Goal: Transaction & Acquisition: Obtain resource

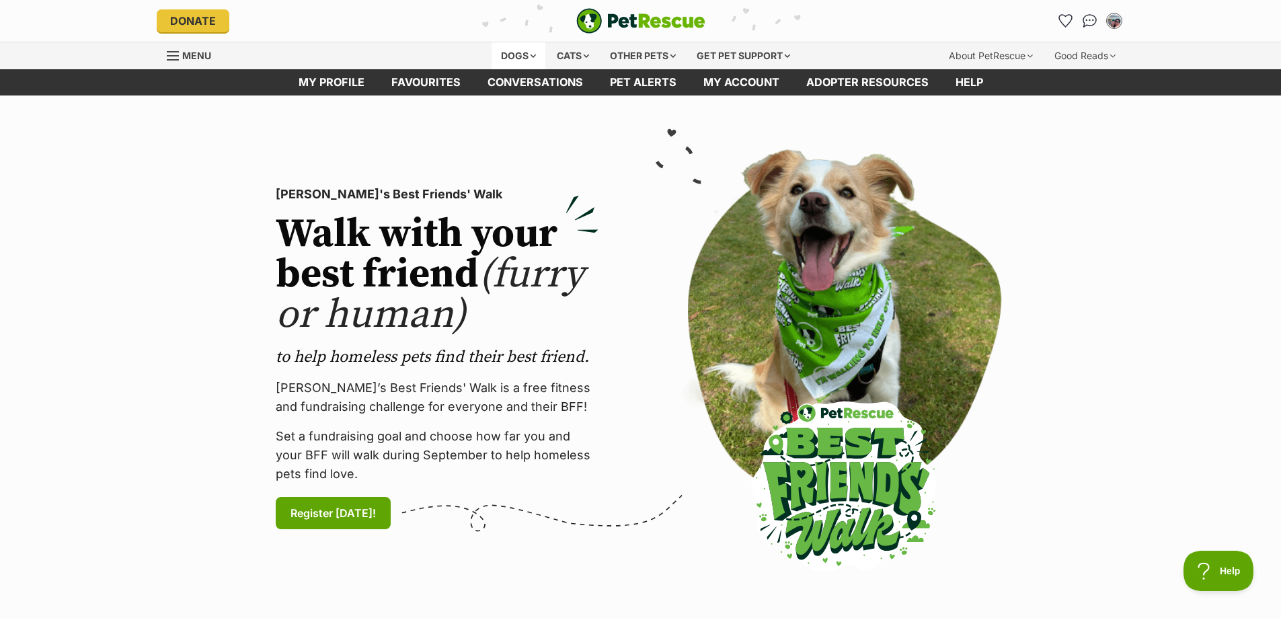
click at [511, 50] on div "Dogs" at bounding box center [518, 55] width 54 height 27
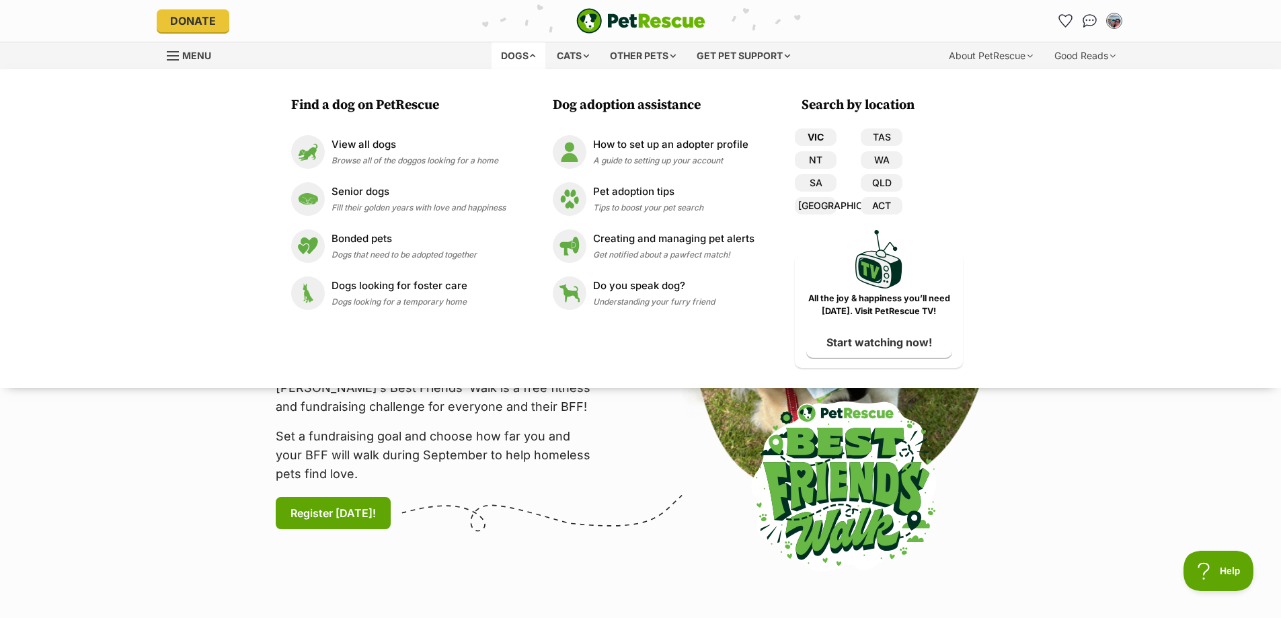
click at [810, 135] on link "VIC" at bounding box center [816, 136] width 42 height 17
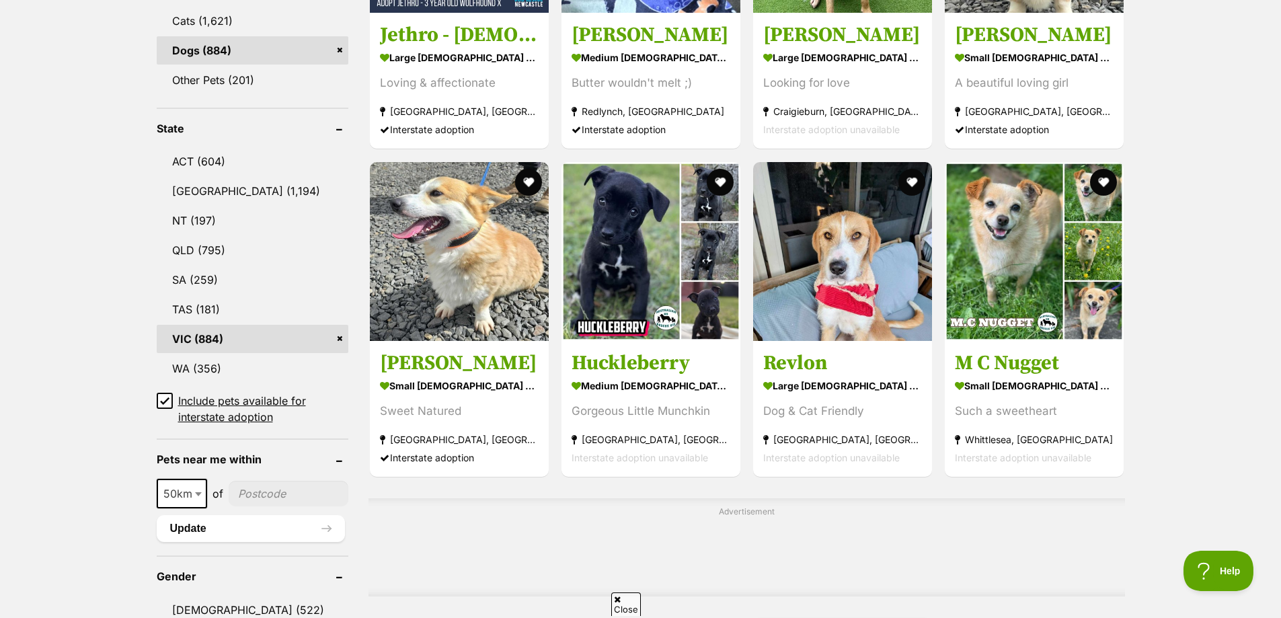
scroll to position [874, 0]
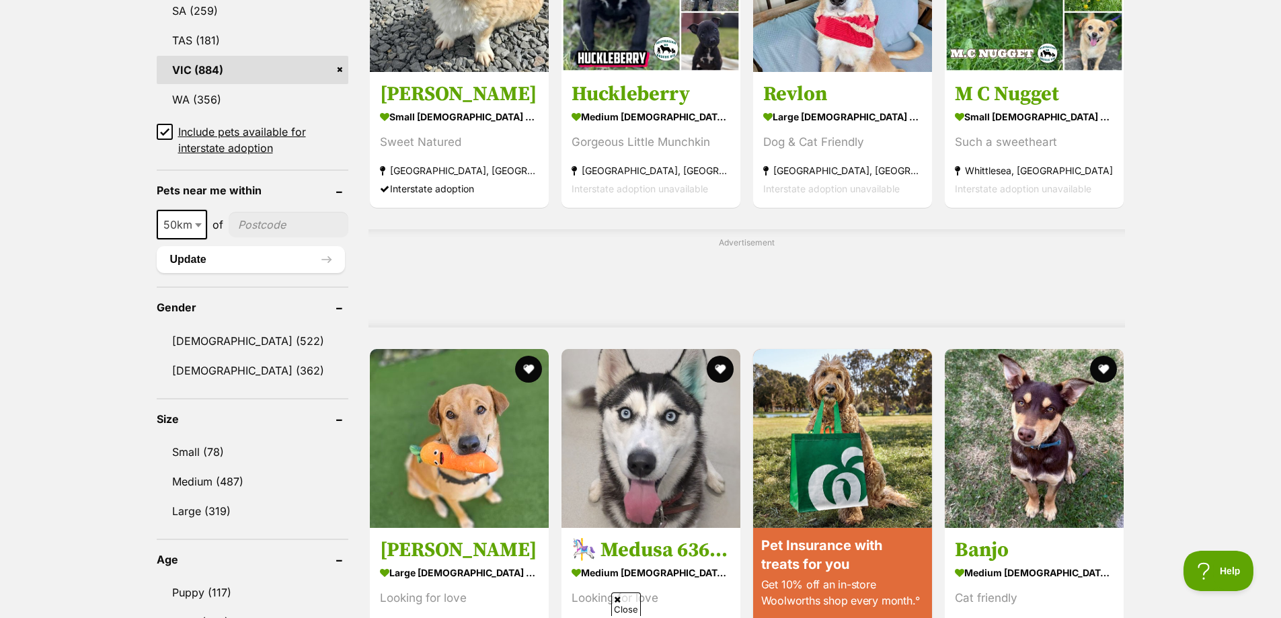
click at [167, 129] on icon at bounding box center [165, 132] width 8 height 6
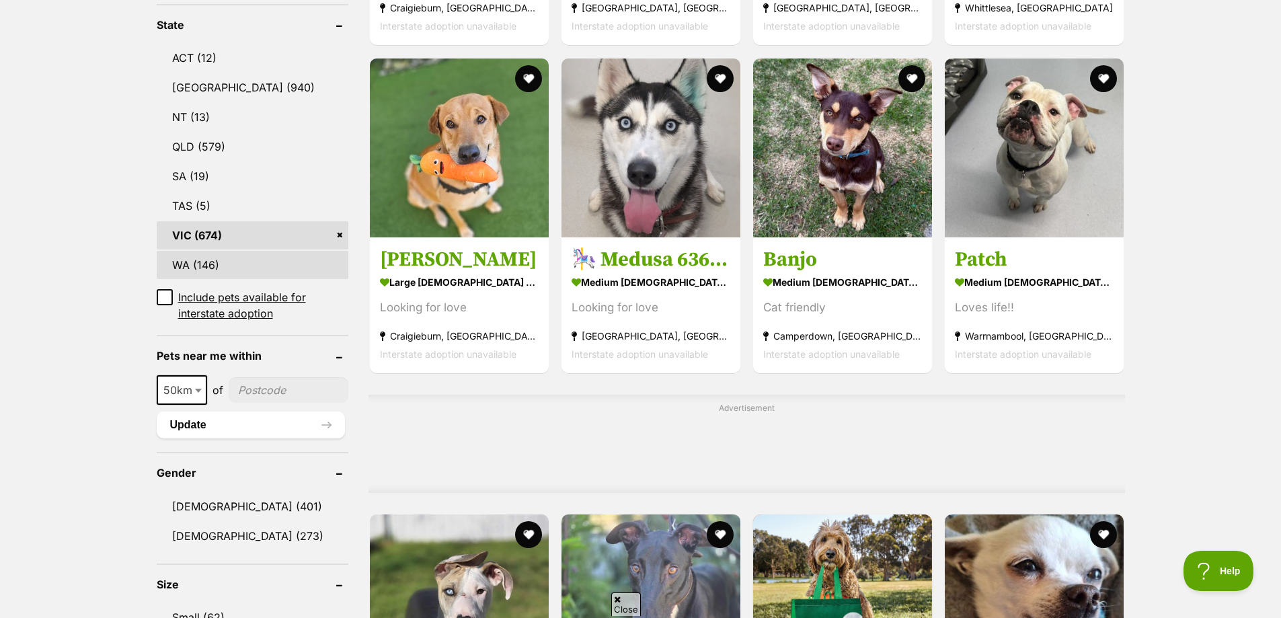
scroll to position [807, 0]
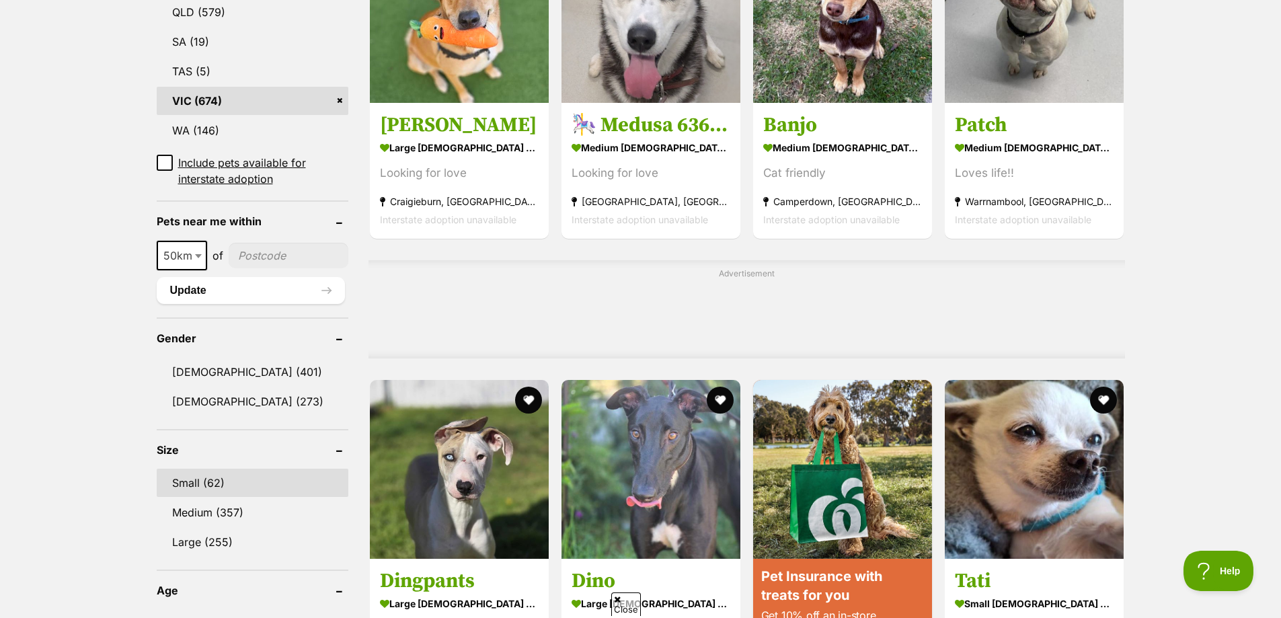
click at [248, 483] on link "Small (62)" at bounding box center [253, 483] width 192 height 28
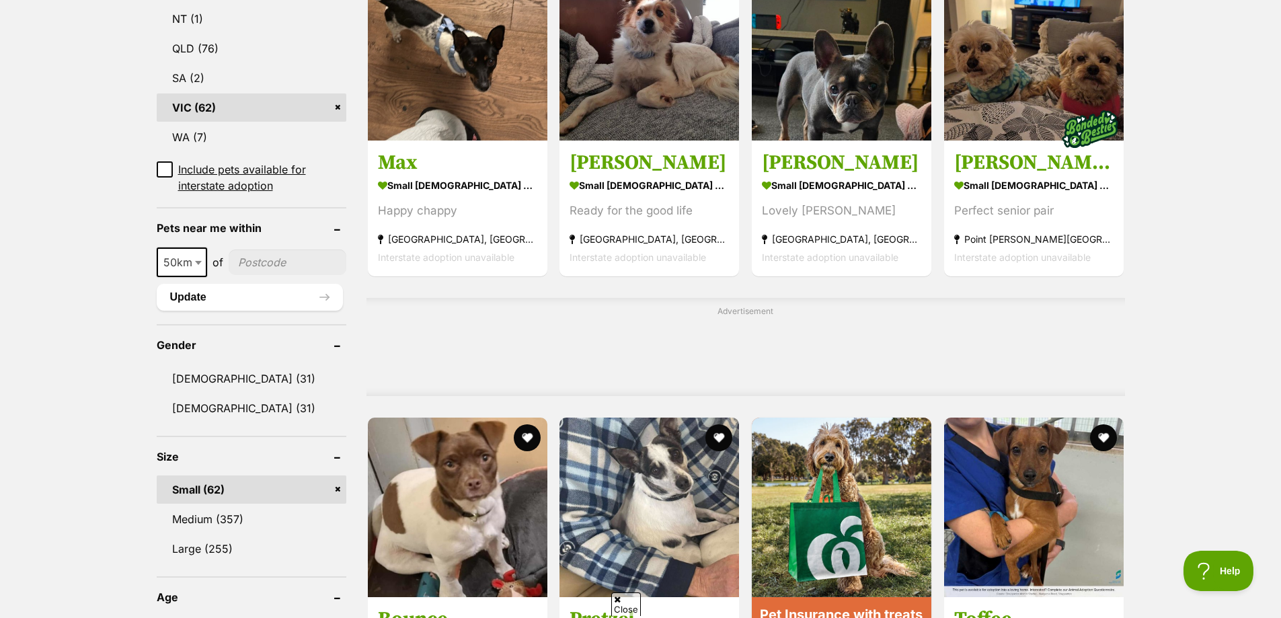
scroll to position [941, 0]
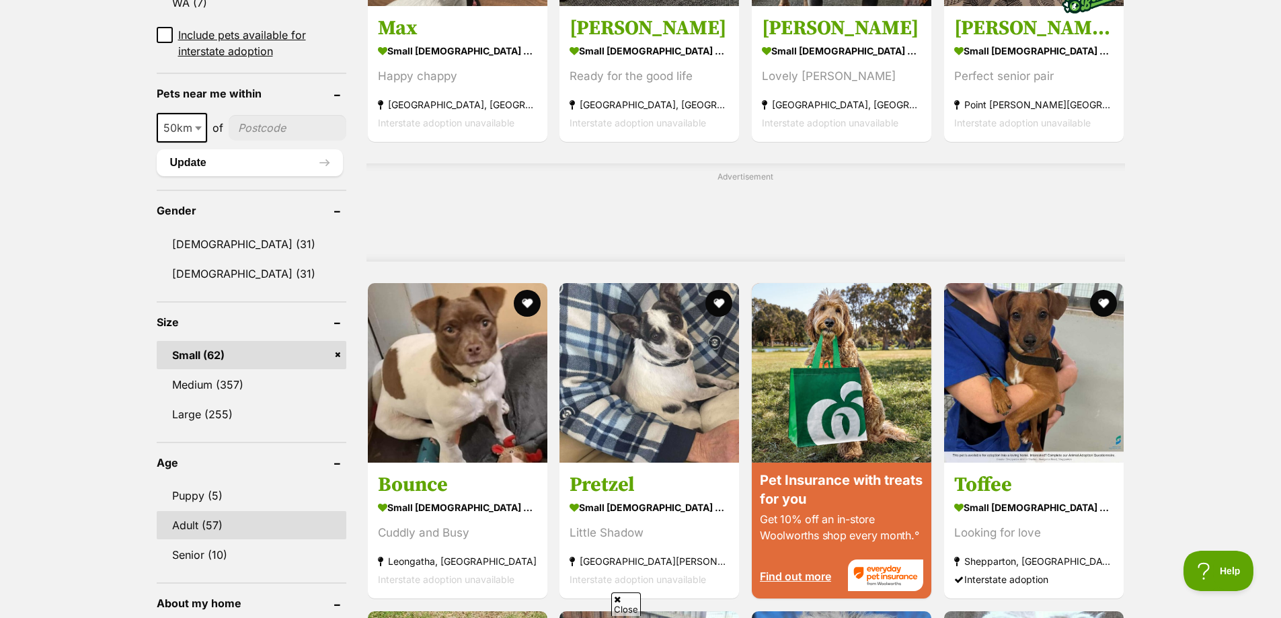
click at [275, 511] on link "Adult (57)" at bounding box center [252, 525] width 190 height 28
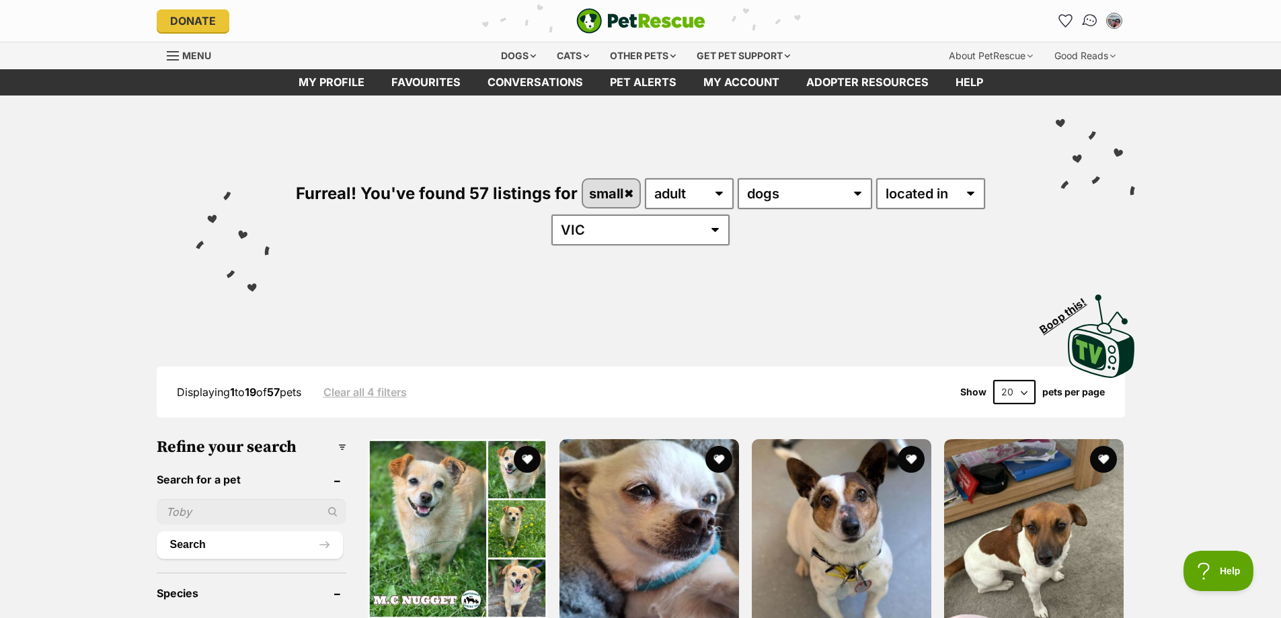
click at [1089, 17] on img "Conversations" at bounding box center [1089, 20] width 18 height 17
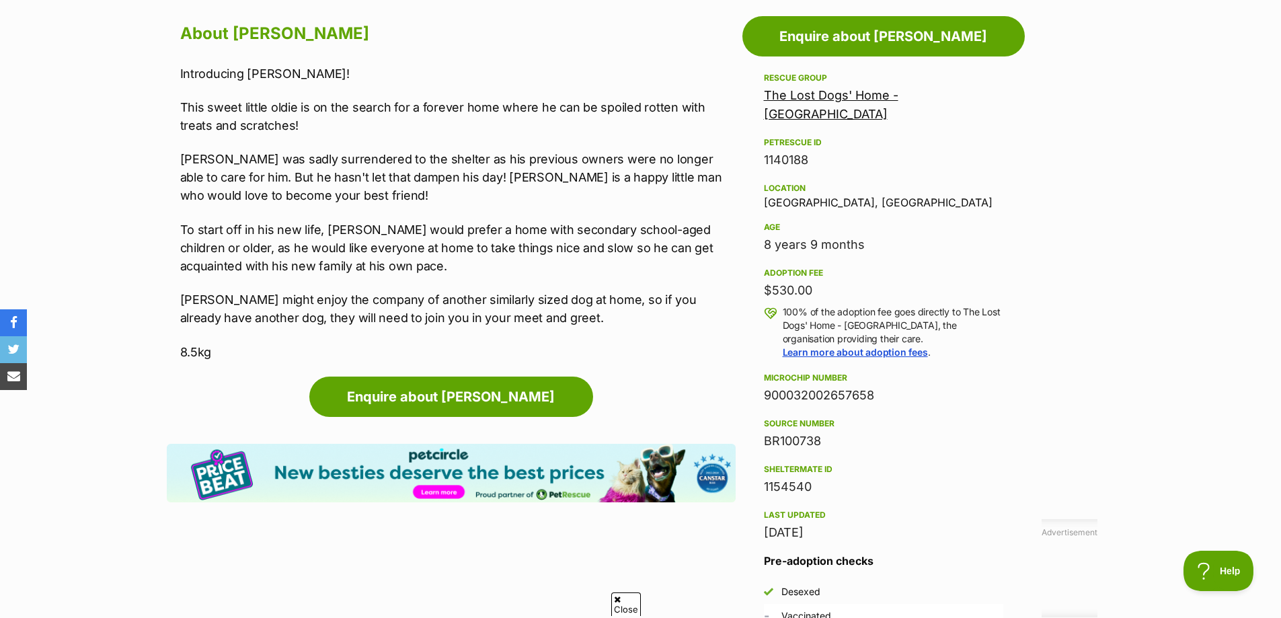
scroll to position [807, 0]
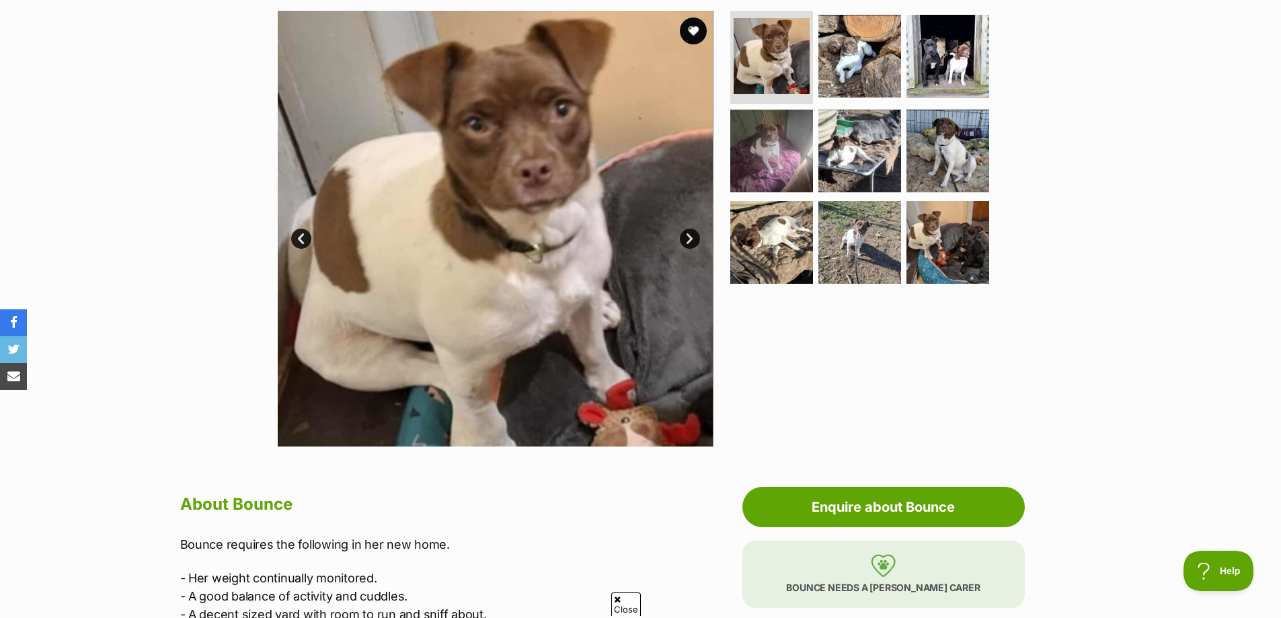
scroll to position [538, 0]
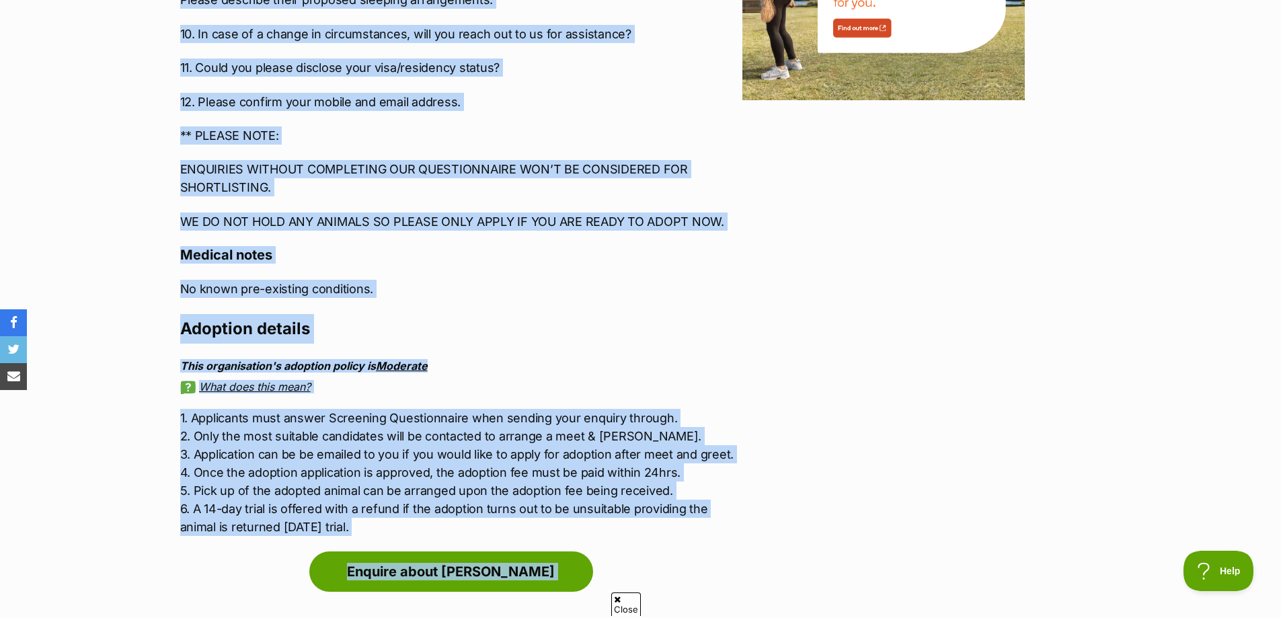
scroll to position [1784, 0]
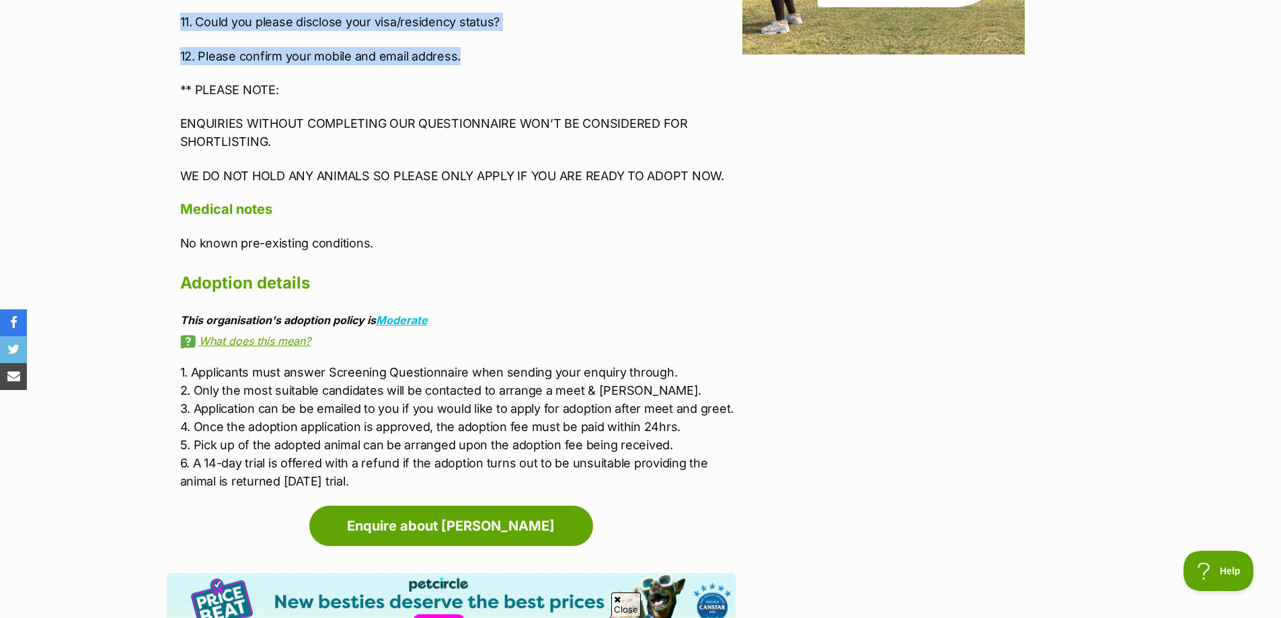
drag, startPoint x: 175, startPoint y: 248, endPoint x: 518, endPoint y: 22, distance: 410.1
copy div "1. Have you thoroughly read through Quinn‘s profile and are aware her adoption …"
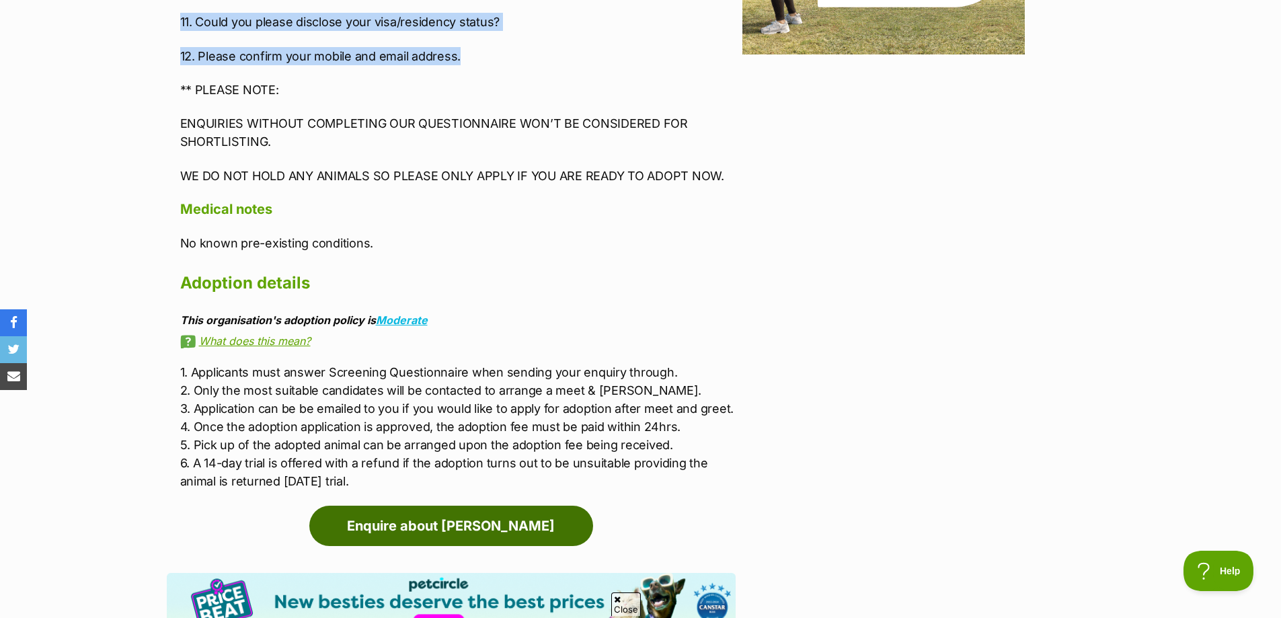
click at [489, 506] on link "Enquire about Quinn" at bounding box center [451, 526] width 284 height 40
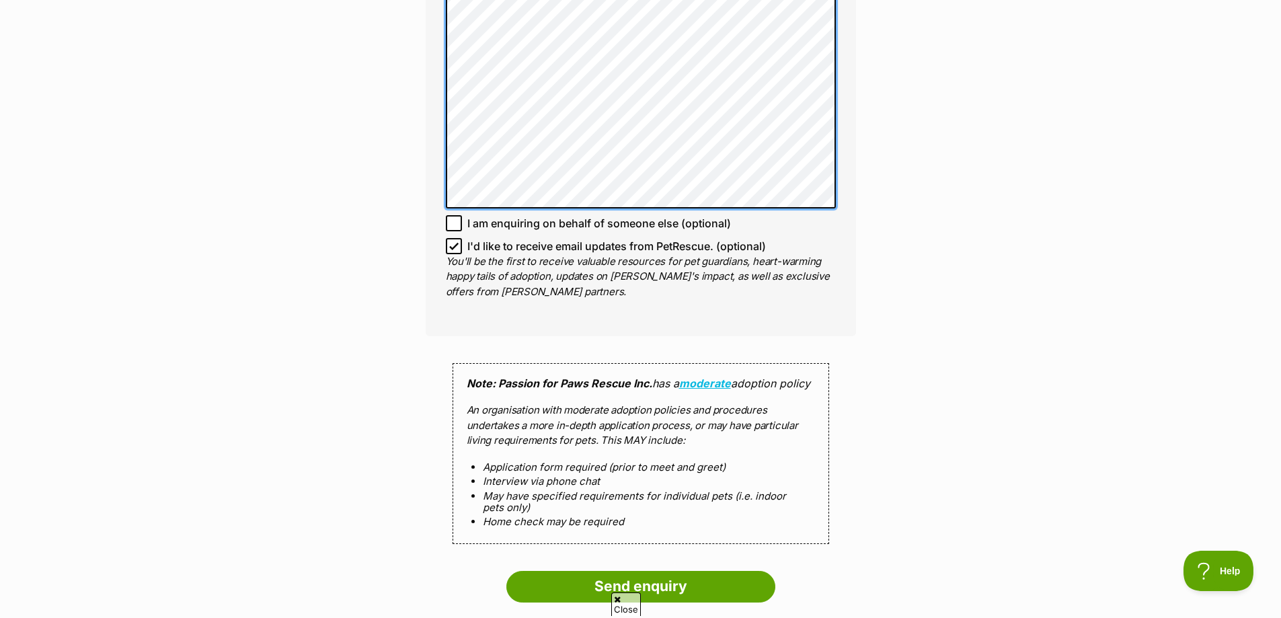
scroll to position [1762, 0]
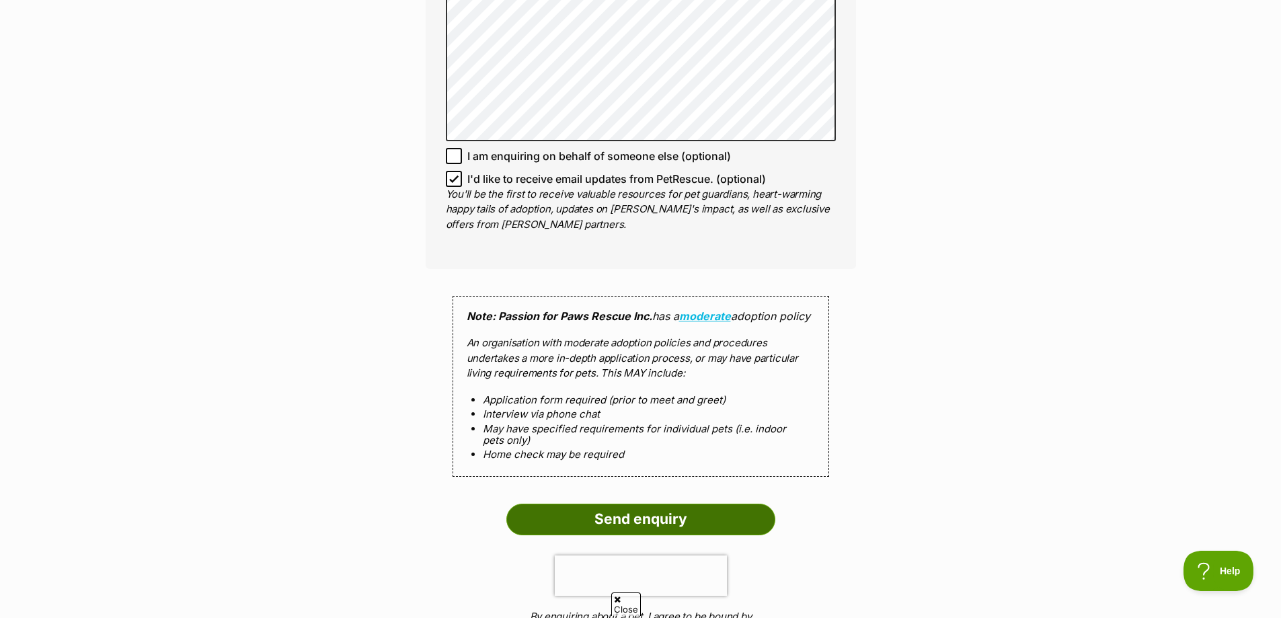
click at [614, 508] on input "Send enquiry" at bounding box center [640, 519] width 269 height 31
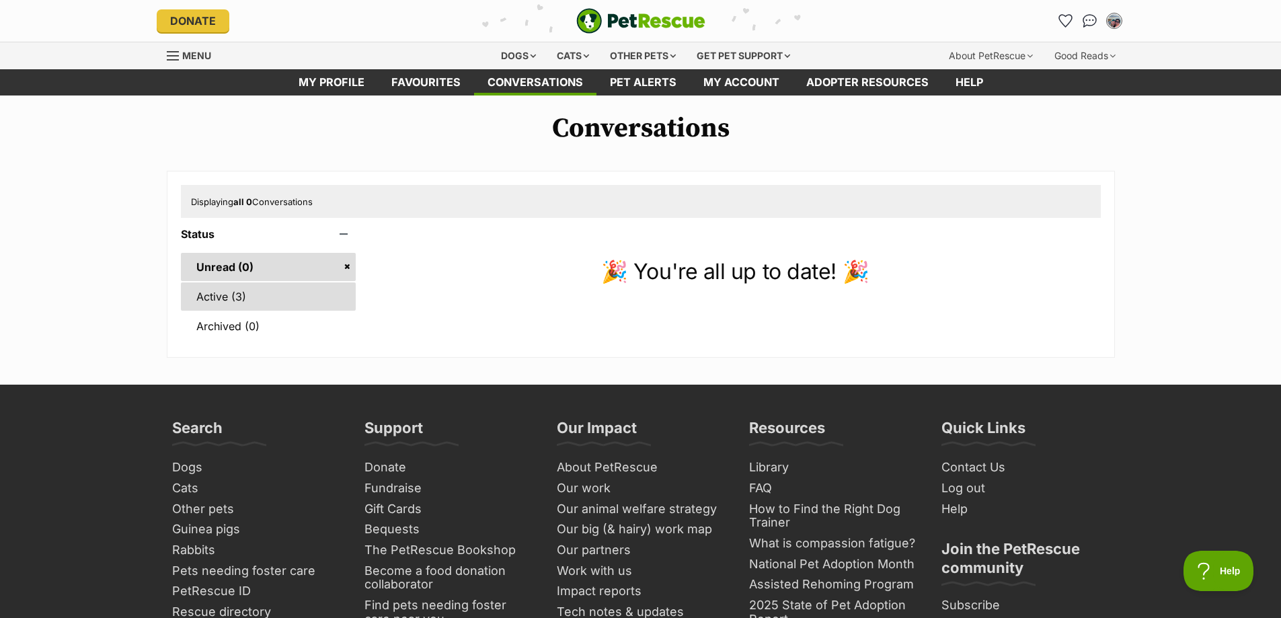
click at [262, 303] on link "Active (3)" at bounding box center [268, 296] width 175 height 28
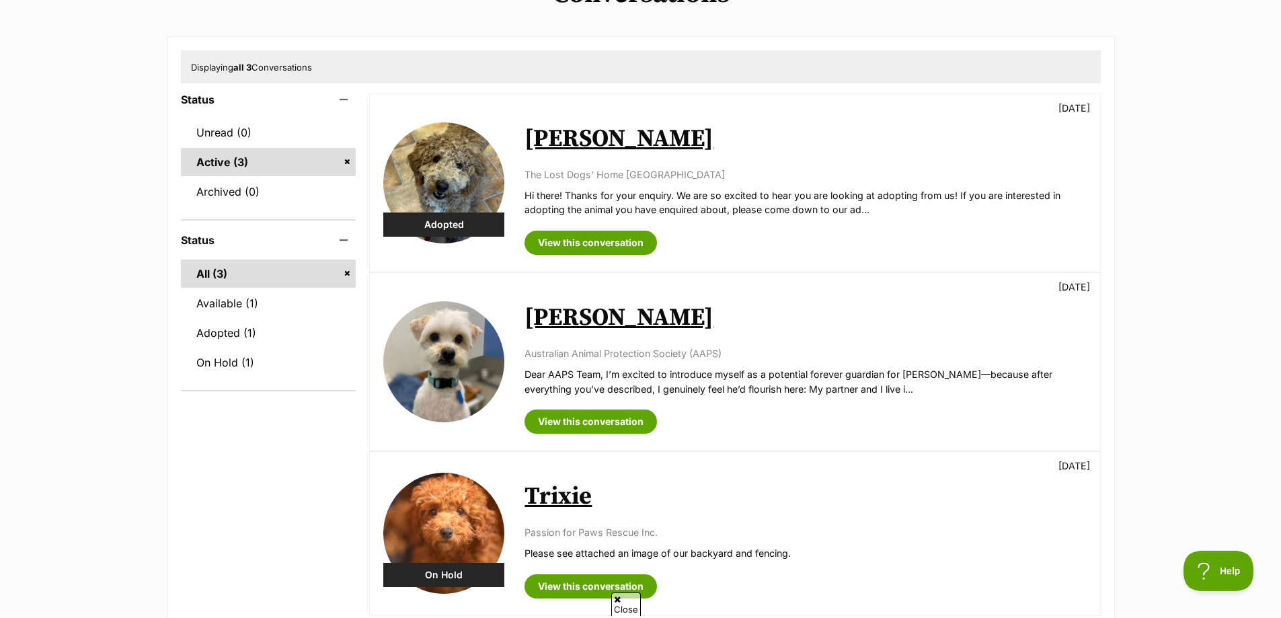
scroll to position [202, 0]
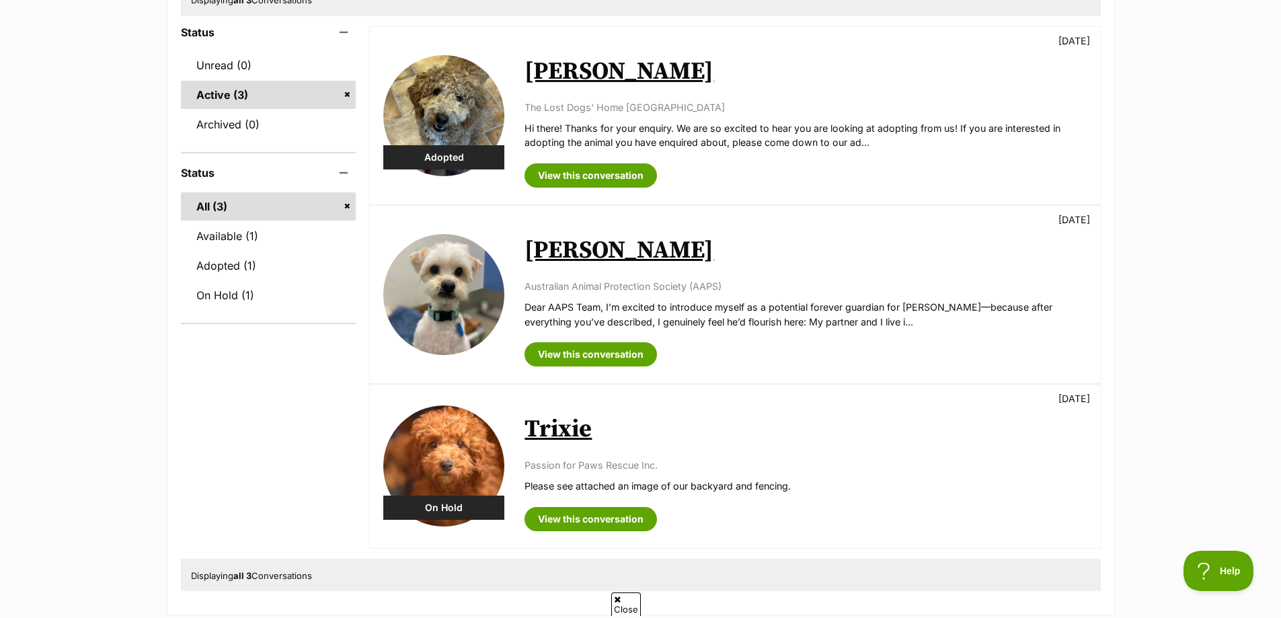
click at [559, 429] on link "Trixie" at bounding box center [557, 429] width 67 height 30
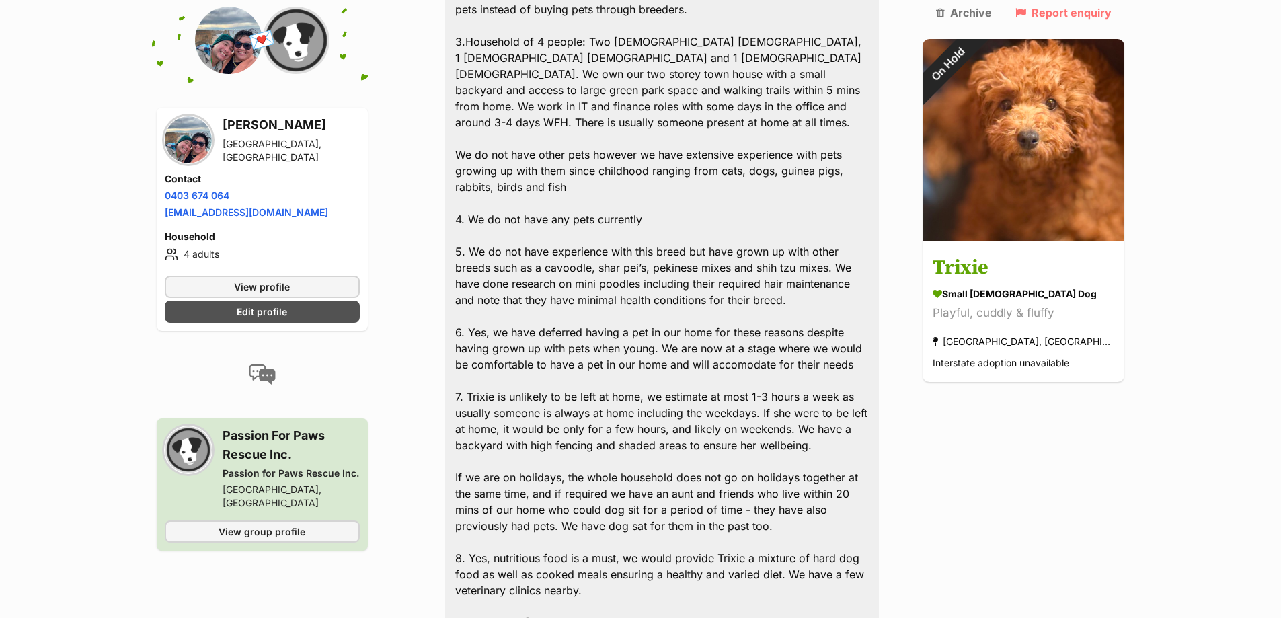
scroll to position [308, 0]
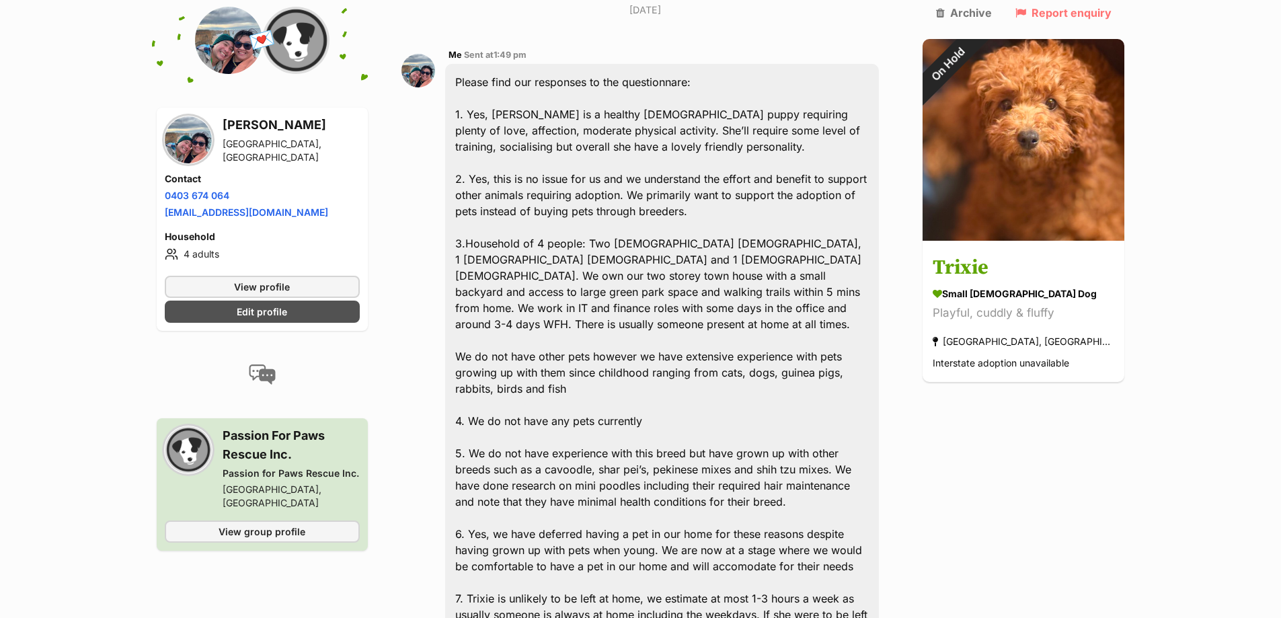
click at [485, 231] on div "Please find our responses to the questionnare: 1. Yes, [PERSON_NAME] is a healt…" at bounding box center [662, 566] width 434 height 1004
click at [594, 295] on div "Please find our responses to the questionnare: 1. Yes, [PERSON_NAME] is a healt…" at bounding box center [662, 566] width 434 height 1004
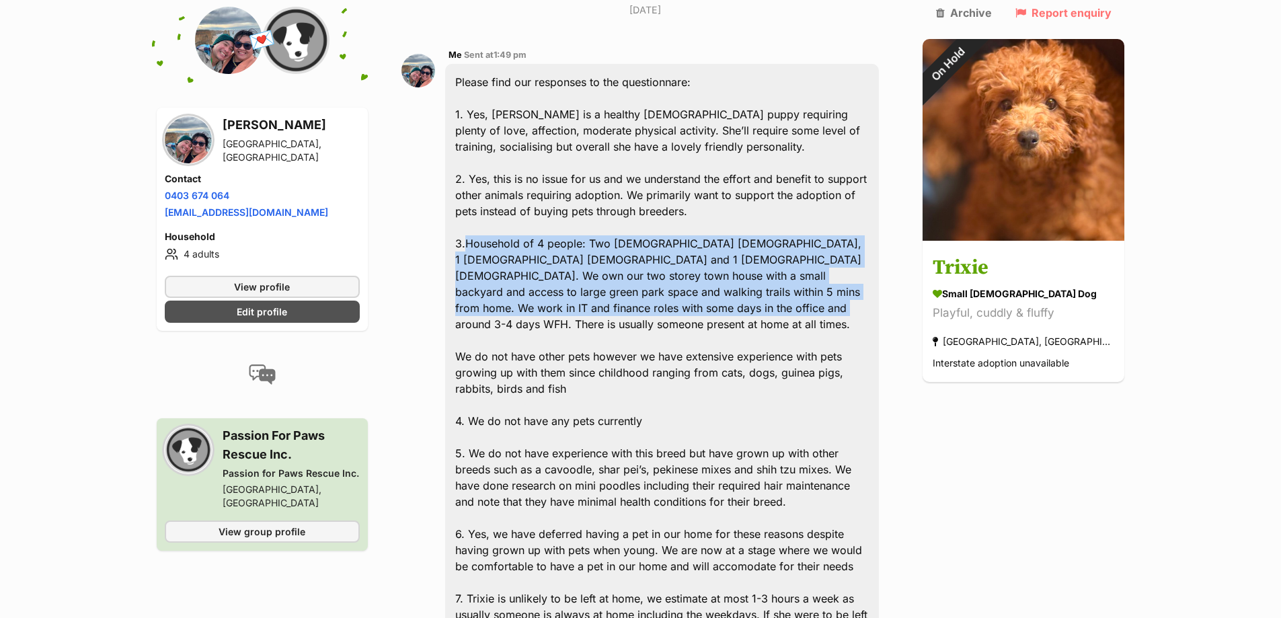
drag, startPoint x: 608, startPoint y: 311, endPoint x: 473, endPoint y: 241, distance: 152.2
click at [473, 241] on div "Please find our responses to the questionnare: 1. Yes, [PERSON_NAME] is a healt…" at bounding box center [662, 566] width 434 height 1004
copy div ".Household of 4 people: Two [DEMOGRAPHIC_DATA] [DEMOGRAPHIC_DATA], 1 [DEMOGRAPH…"
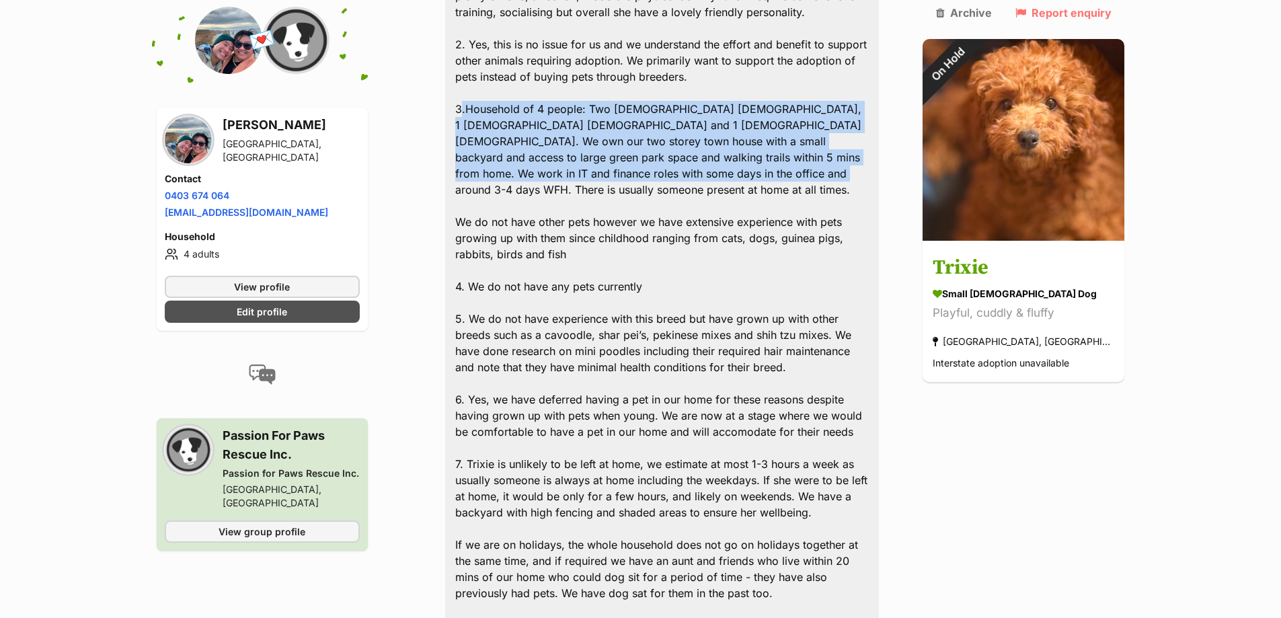
scroll to position [510, 0]
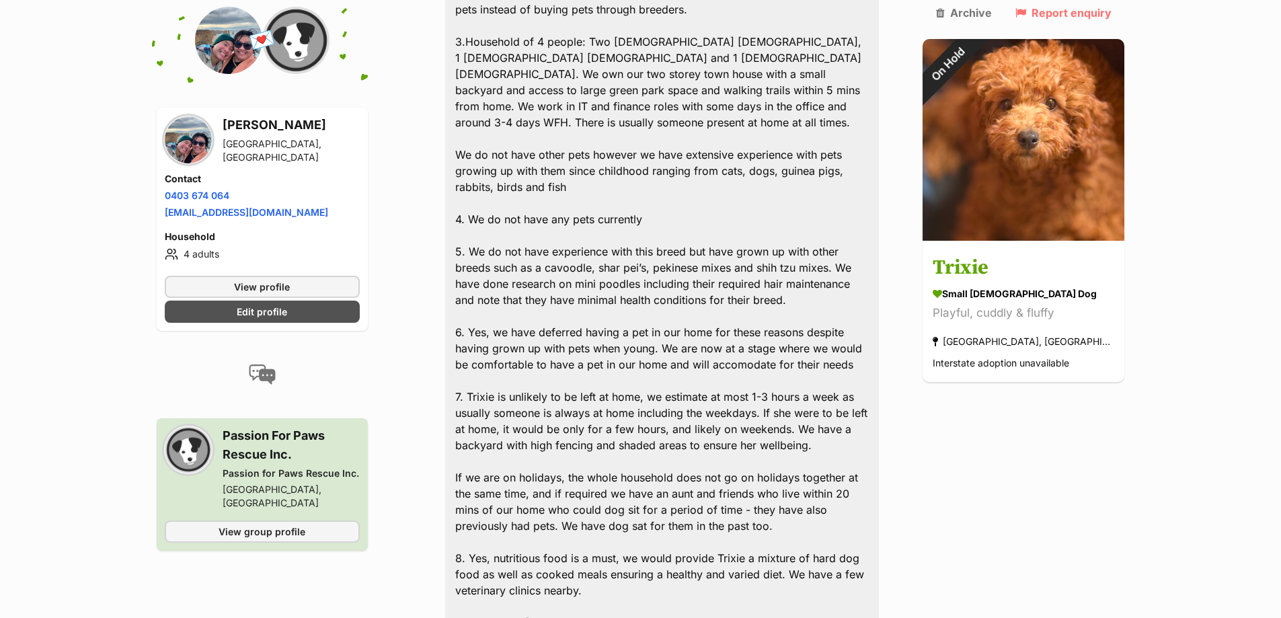
click at [650, 202] on div "Please find our responses to the questionnare: 1. Yes, Trixie is a healthy fema…" at bounding box center [662, 364] width 434 height 1004
drag, startPoint x: 670, startPoint y: 201, endPoint x: 483, endPoint y: 199, distance: 186.9
click at [483, 199] on div "Please find our responses to the questionnare: 1. Yes, Trixie is a healthy fema…" at bounding box center [662, 364] width 434 height 1004
copy div "We do not have any pets currently"
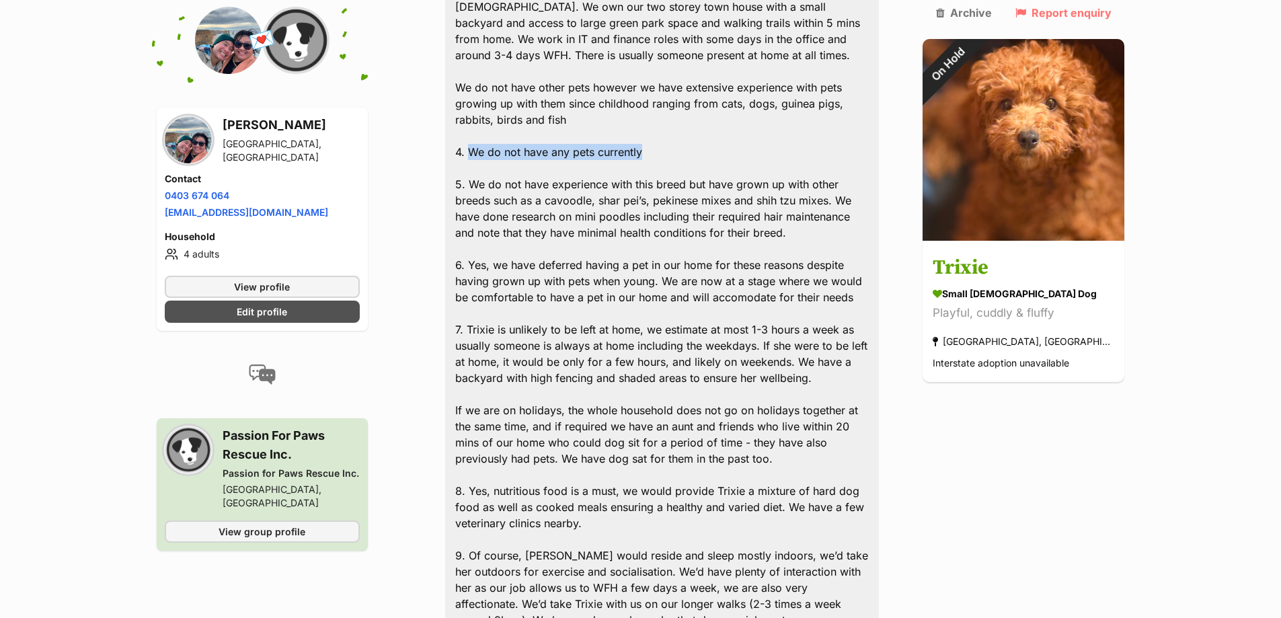
click at [537, 208] on div "Please find our responses to the questionnare: 1. Yes, Trixie is a healthy fema…" at bounding box center [662, 297] width 434 height 1004
click at [676, 202] on div "Please find our responses to the questionnare: 1. Yes, Trixie is a healthy fema…" at bounding box center [662, 297] width 434 height 1004
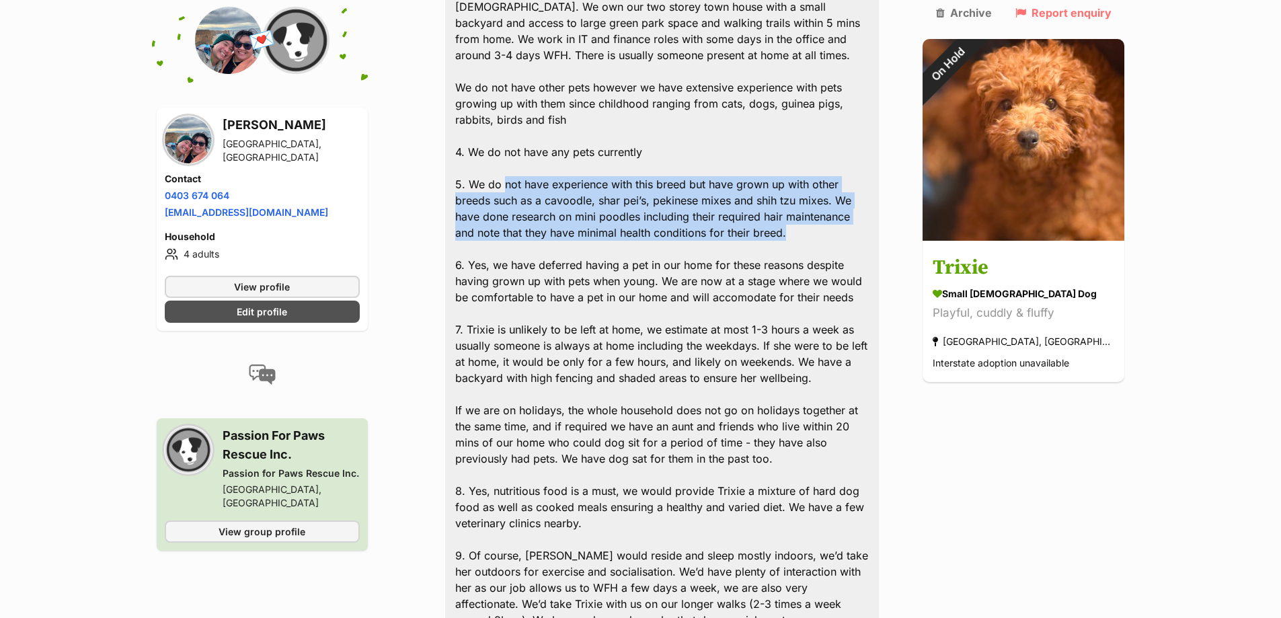
drag, startPoint x: 711, startPoint y: 210, endPoint x: 513, endPoint y: 174, distance: 201.0
click at [513, 174] on div "Please find our responses to the questionnare: 1. Yes, Trixie is a healthy fema…" at bounding box center [662, 297] width 434 height 1004
click at [709, 209] on div "Please find our responses to the questionnare: 1. Yes, Trixie is a healthy fema…" at bounding box center [662, 297] width 434 height 1004
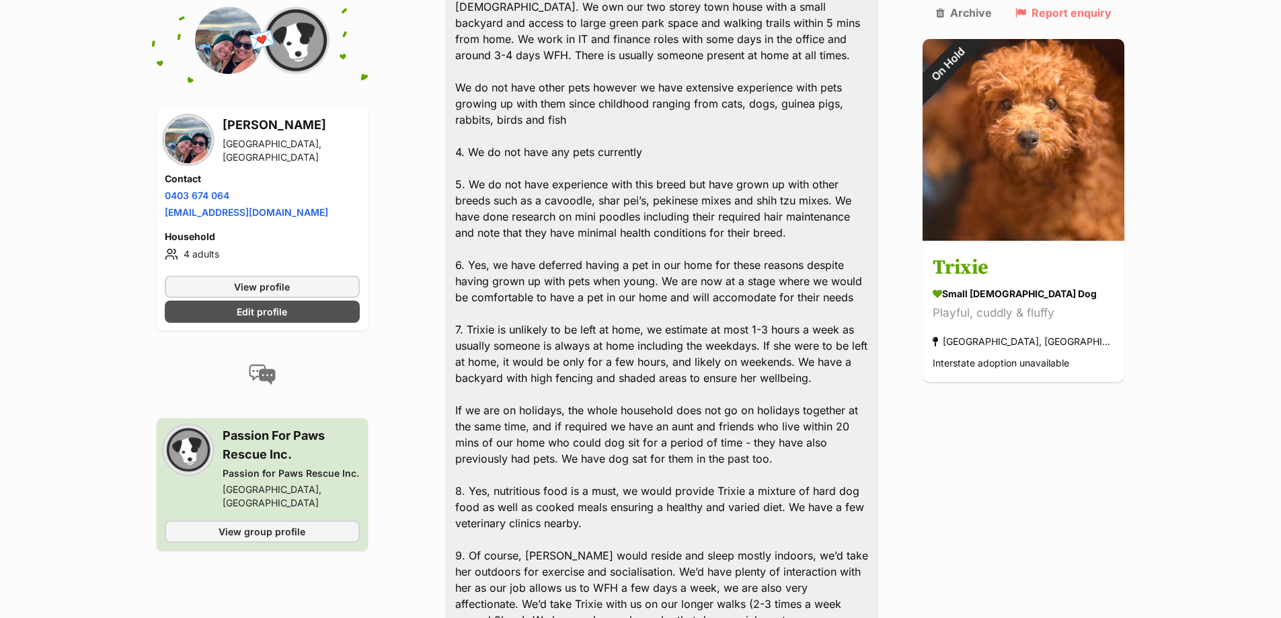
click at [635, 272] on div "Please find our responses to the questionnare: 1. Yes, Trixie is a healthy fema…" at bounding box center [662, 297] width 434 height 1004
click at [811, 284] on div "Please find our responses to the questionnare: 1. Yes, Trixie is a healthy fema…" at bounding box center [662, 297] width 434 height 1004
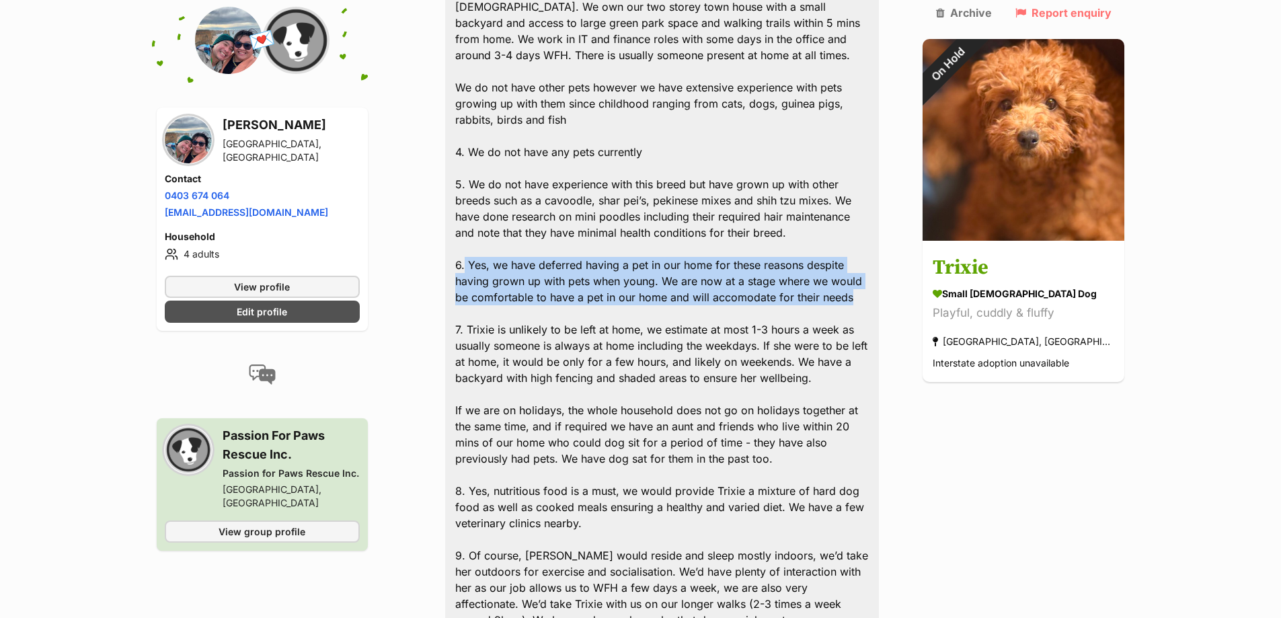
drag, startPoint x: 853, startPoint y: 282, endPoint x: 475, endPoint y: 249, distance: 380.0
click at [475, 249] on div "Please find our responses to the questionnare: 1. Yes, Trixie is a healthy fema…" at bounding box center [662, 297] width 434 height 1004
copy div "Yes, we have deferred having a pet in our home for these reasons despite having…"
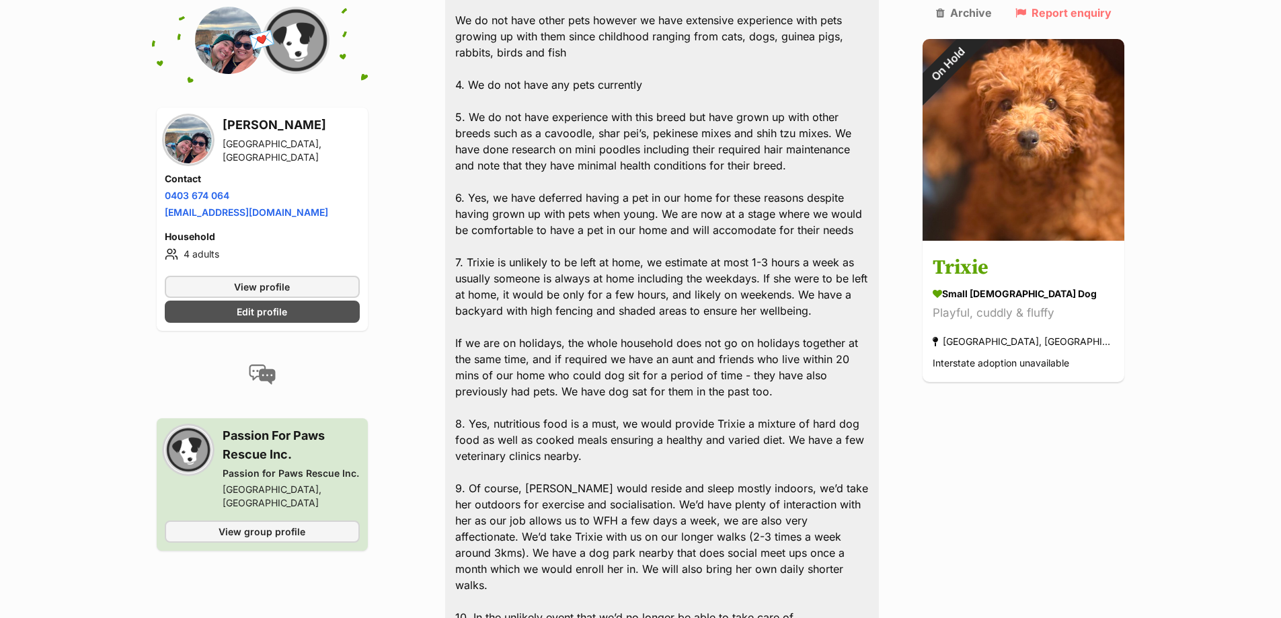
click at [720, 299] on div "Please find our responses to the questionnare: 1. Yes, Trixie is a healthy fema…" at bounding box center [662, 230] width 434 height 1004
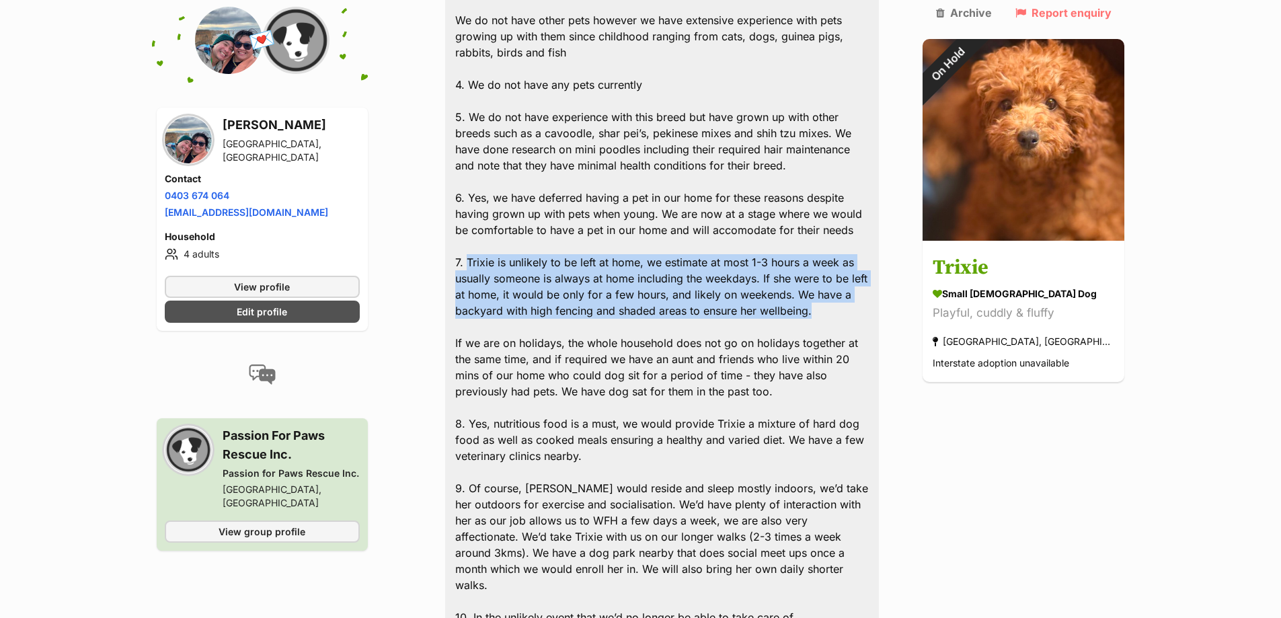
drag, startPoint x: 775, startPoint y: 293, endPoint x: 479, endPoint y: 241, distance: 301.1
click at [479, 241] on div "Please find our responses to the questionnare: 1. Yes, Trixie is a healthy fema…" at bounding box center [662, 230] width 434 height 1004
copy div "Trixie is unlikely to be left at home, we estimate at most 1-3 hours a week as …"
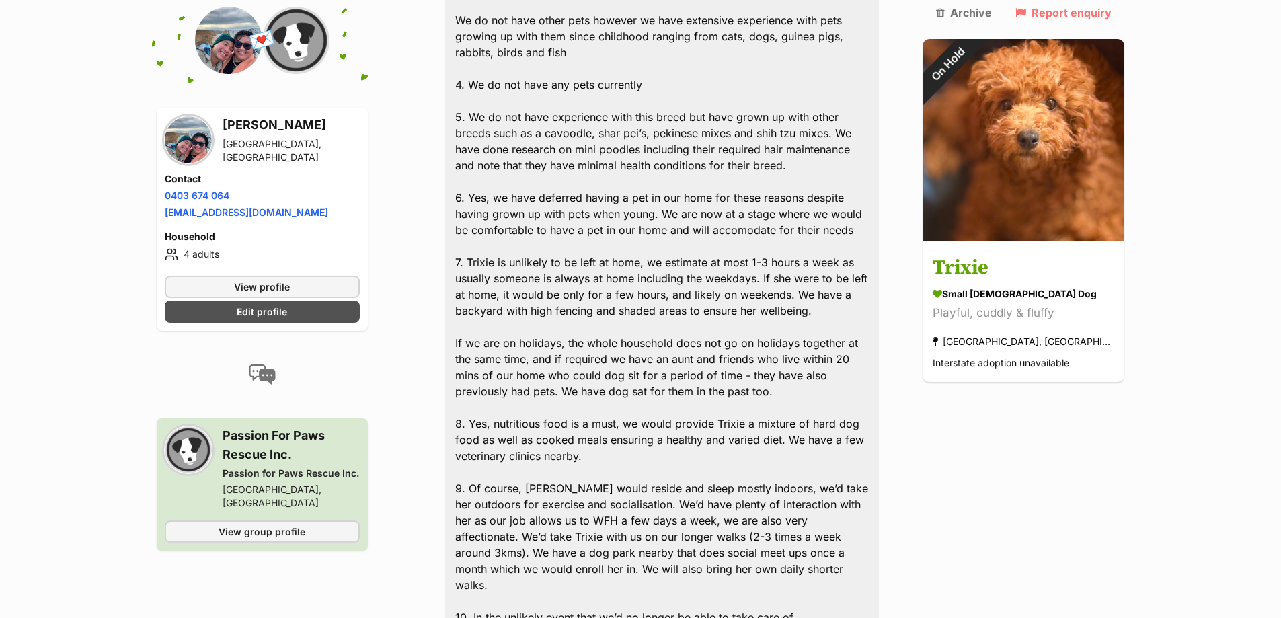
click at [615, 342] on div "Please find our responses to the questionnare: 1. Yes, Trixie is a healthy fema…" at bounding box center [662, 230] width 434 height 1004
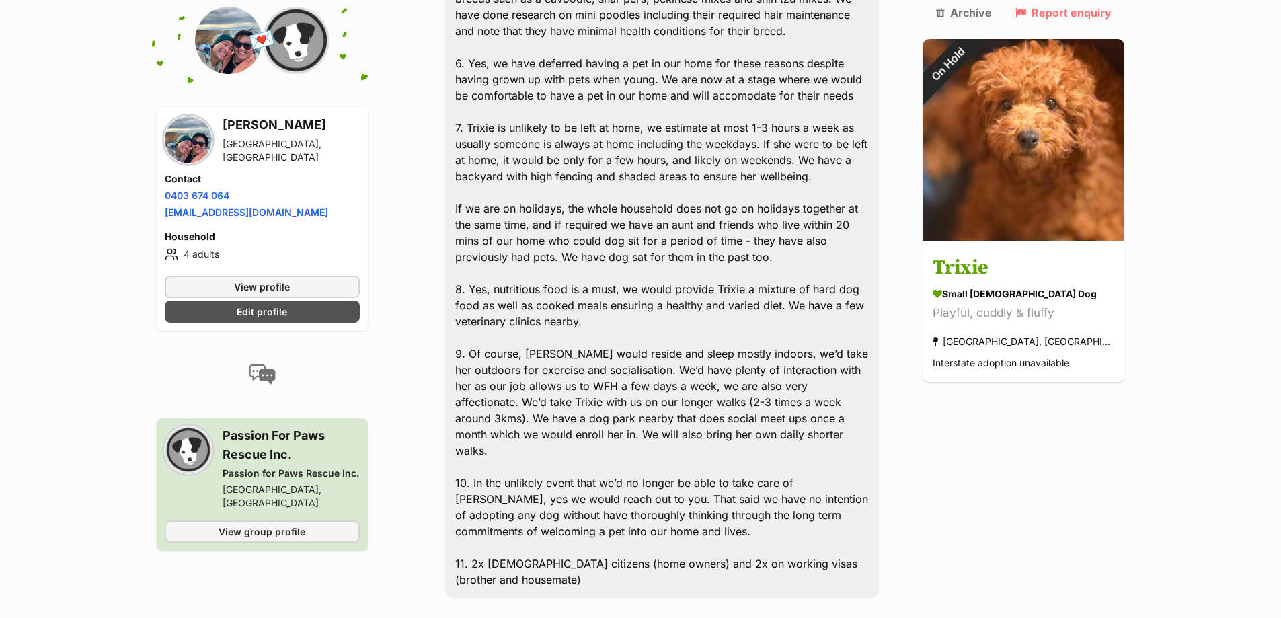
scroll to position [846, 0]
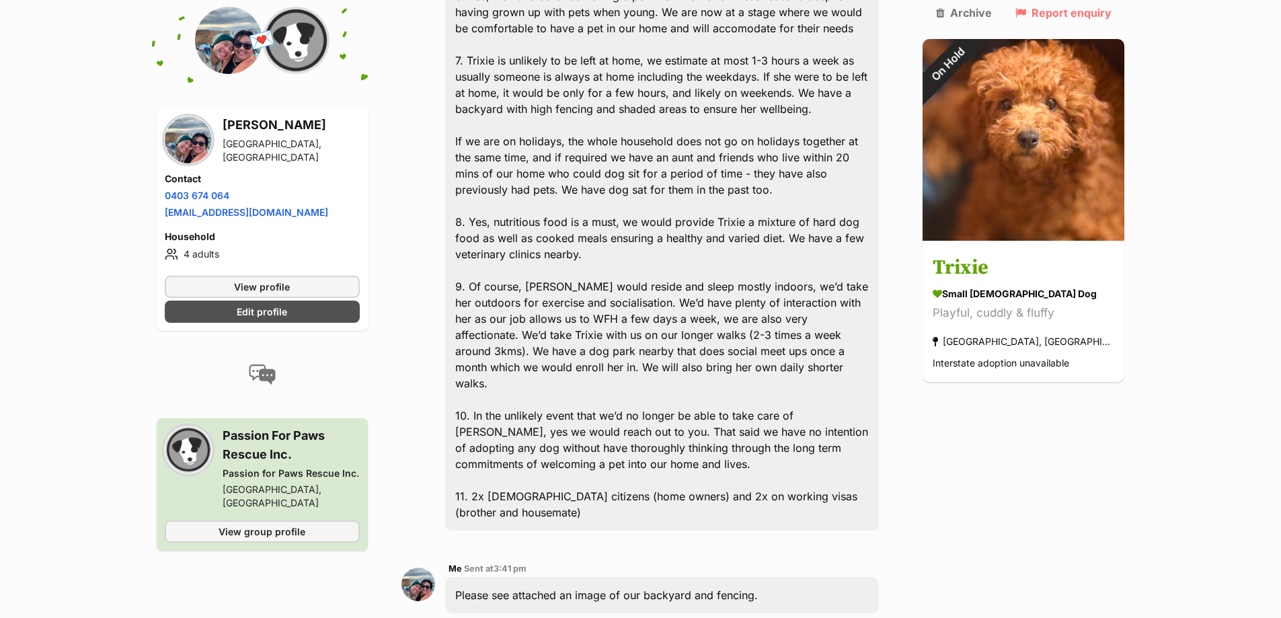
click at [583, 202] on div "Please find our responses to the questionnare: 1. Yes, Trixie is a healthy fema…" at bounding box center [662, 28] width 434 height 1004
click at [547, 237] on div "Please find our responses to the questionnare: 1. Yes, Trixie is a healthy fema…" at bounding box center [662, 28] width 434 height 1004
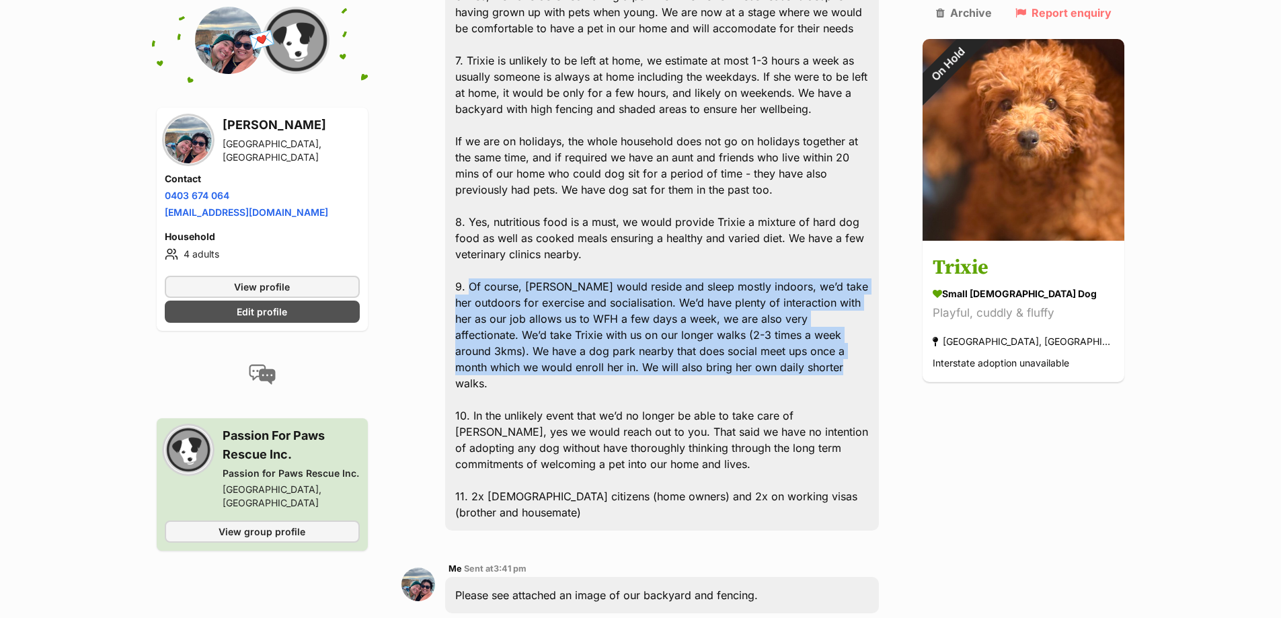
drag, startPoint x: 679, startPoint y: 354, endPoint x: 479, endPoint y: 266, distance: 218.2
click at [479, 266] on div "Please find our responses to the questionnare: 1. Yes, Trixie is a healthy fema…" at bounding box center [662, 28] width 434 height 1004
copy div "Of course, Trixie would reside and sleep mostly indoors, we’d take her outdoors…"
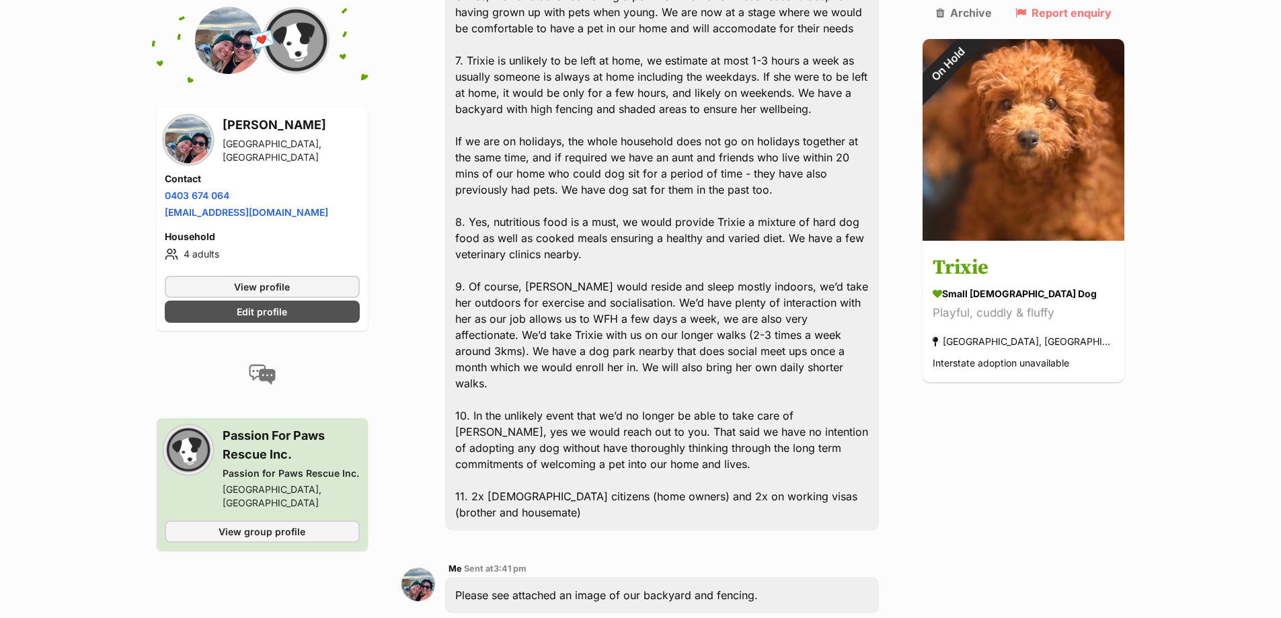
drag, startPoint x: 609, startPoint y: 428, endPoint x: 606, endPoint y: 419, distance: 9.8
click at [608, 428] on div "Please find our responses to the questionnare: 1. Yes, Trixie is a healthy fema…" at bounding box center [662, 28] width 434 height 1004
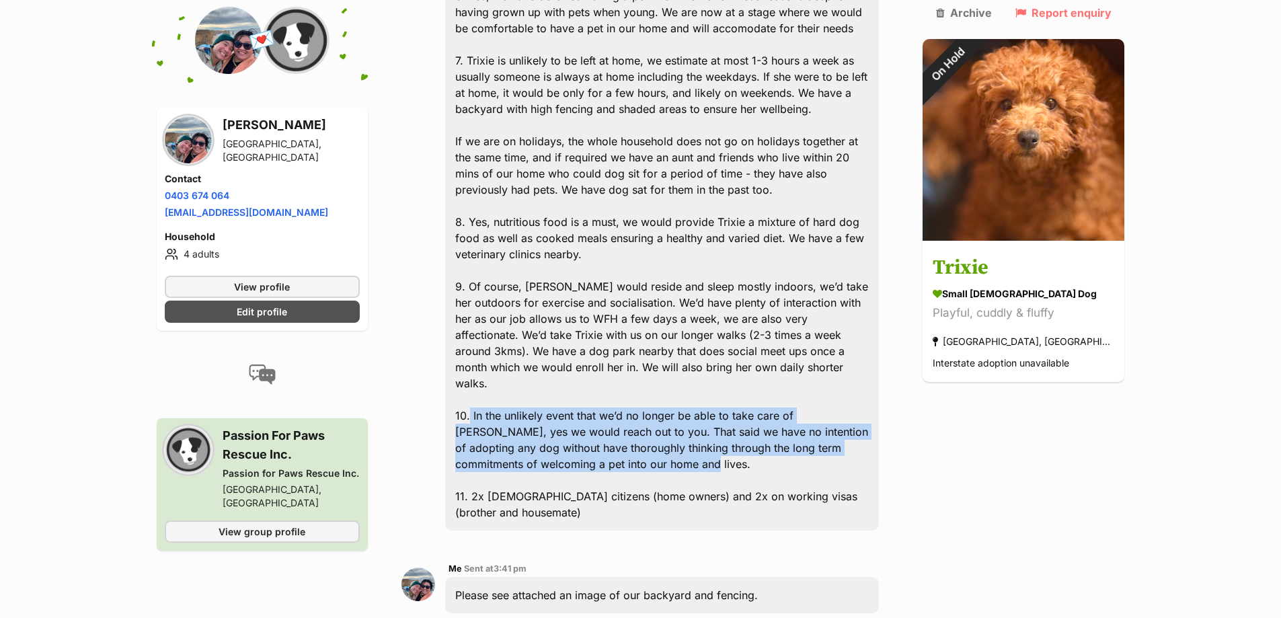
drag, startPoint x: 596, startPoint y: 437, endPoint x: 478, endPoint y: 384, distance: 129.7
click at [478, 384] on div "Please find our responses to the questionnare: 1. Yes, Trixie is a healthy fema…" at bounding box center [662, 28] width 434 height 1004
copy div "In the unlikely event that we’d no longer be able to take care of Trixie, yes w…"
